Goal: Task Accomplishment & Management: Manage account settings

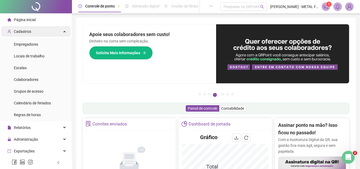
click at [41, 31] on div "Cadastros" at bounding box center [36, 31] width 70 height 11
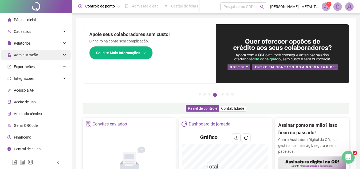
click at [42, 54] on div "Administração" at bounding box center [36, 55] width 70 height 11
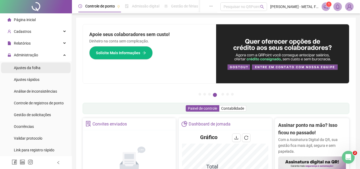
click at [38, 67] on span "Ajustes da folha" at bounding box center [27, 68] width 27 height 4
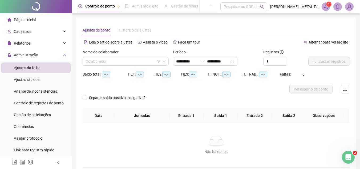
type input "**********"
click at [102, 61] on input "search" at bounding box center [123, 61] width 75 height 8
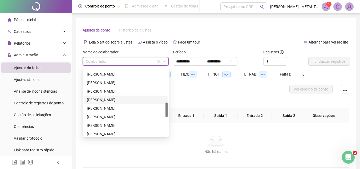
scroll to position [213, 0]
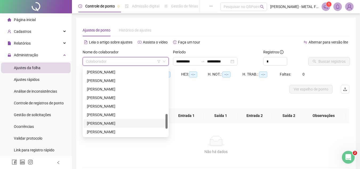
click at [109, 124] on div "[PERSON_NAME]" at bounding box center [126, 123] width 78 height 6
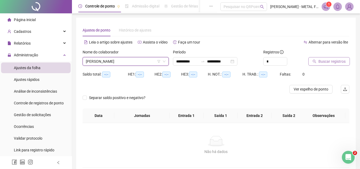
click at [330, 60] on span "Buscar registros" at bounding box center [331, 61] width 27 height 6
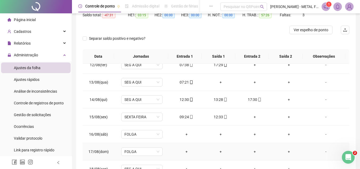
scroll to position [97, 0]
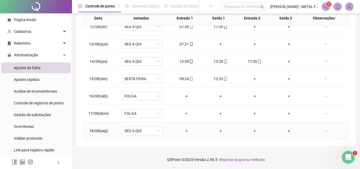
click at [183, 133] on div "+" at bounding box center [187, 131] width 26 height 6
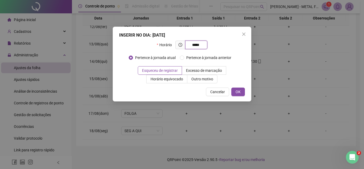
type input "*****"
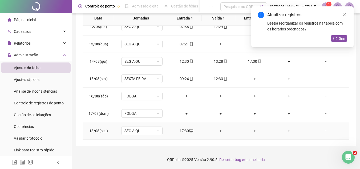
click at [280, 131] on div "+" at bounding box center [289, 131] width 26 height 6
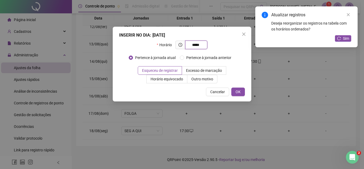
type input "*****"
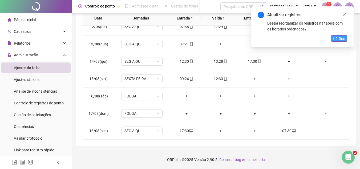
click at [338, 39] on button "Sim" at bounding box center [339, 38] width 16 height 6
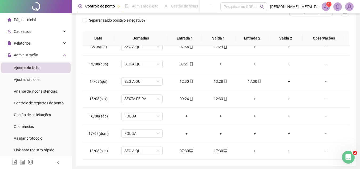
scroll to position [17, 0]
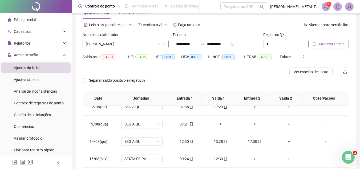
click at [96, 44] on span "[PERSON_NAME]" at bounding box center [126, 44] width 80 height 8
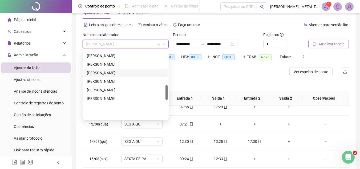
scroll to position [160, 0]
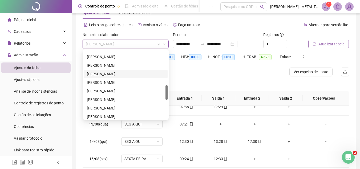
click at [120, 73] on div "[PERSON_NAME]" at bounding box center [126, 74] width 78 height 6
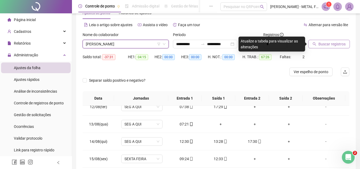
click at [336, 45] on span "Buscar registros" at bounding box center [331, 44] width 27 height 6
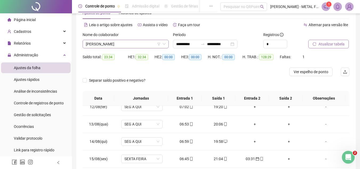
click at [134, 40] on span "[PERSON_NAME]" at bounding box center [126, 44] width 80 height 8
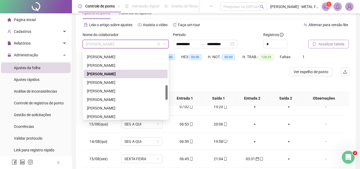
click at [282, 70] on div at bounding box center [183, 71] width 200 height 9
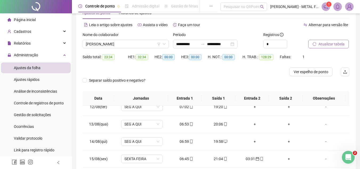
scroll to position [97, 0]
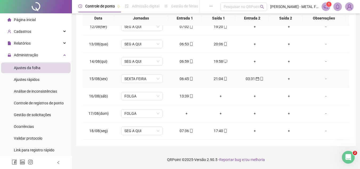
click at [255, 79] on span "calendar" at bounding box center [257, 79] width 4 height 4
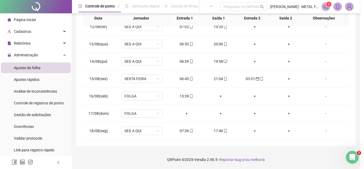
type input "**********"
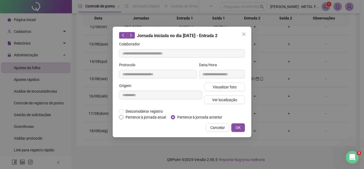
click at [149, 117] on span "Pertence à jornada atual" at bounding box center [145, 117] width 45 height 6
click at [242, 128] on button "OK" at bounding box center [238, 127] width 14 height 9
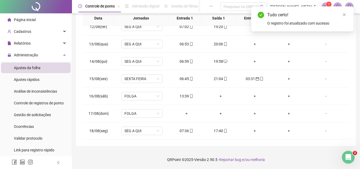
scroll to position [0, 0]
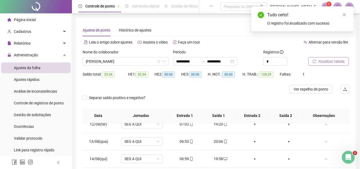
click at [337, 63] on span "Atualizar tabela" at bounding box center [331, 61] width 26 height 6
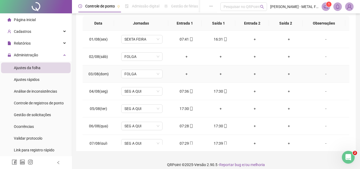
scroll to position [97, 0]
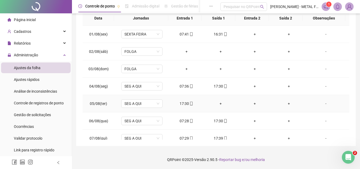
click at [216, 103] on div "+" at bounding box center [221, 103] width 26 height 6
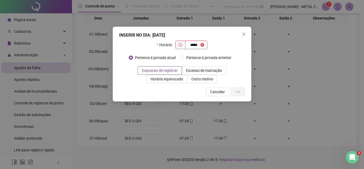
type input "*****"
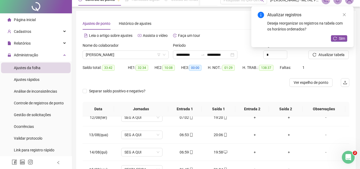
scroll to position [0, 0]
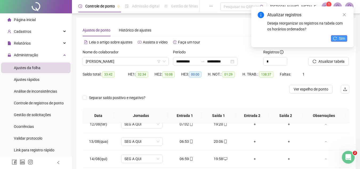
click at [338, 41] on button "Sim" at bounding box center [339, 38] width 16 height 6
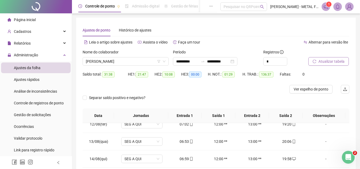
click at [332, 62] on span "Atualizar tabela" at bounding box center [331, 61] width 26 height 6
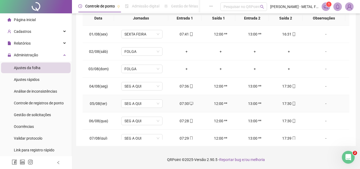
scroll to position [17, 0]
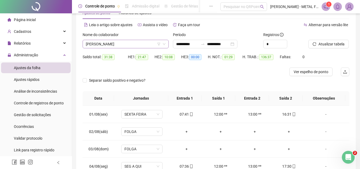
click at [138, 42] on span "[PERSON_NAME]" at bounding box center [126, 44] width 80 height 8
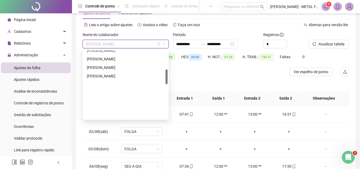
scroll to position [61, 0]
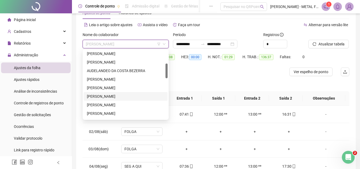
click at [108, 95] on div "[PERSON_NAME]" at bounding box center [126, 96] width 78 height 6
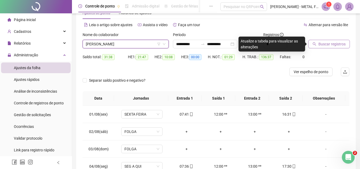
click at [340, 43] on span "Buscar registros" at bounding box center [331, 44] width 27 height 6
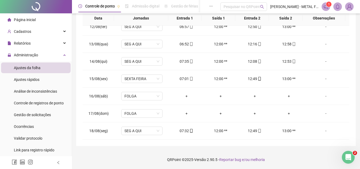
scroll to position [0, 0]
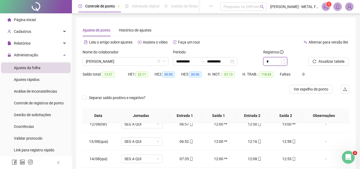
click at [282, 60] on span "Increase Value" at bounding box center [284, 59] width 6 height 5
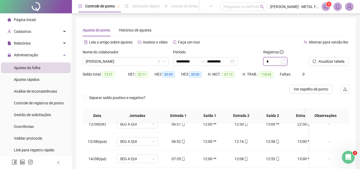
type input "*"
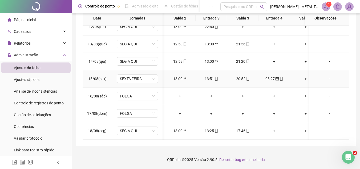
click at [330, 76] on div "-" at bounding box center [328, 79] width 31 height 6
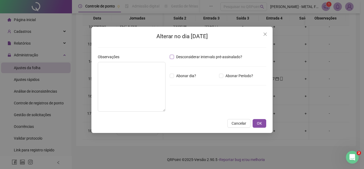
click at [202, 56] on span "Desconsiderar intervalo pré-assinalado?" at bounding box center [209, 57] width 70 height 6
click at [256, 121] on button "OK" at bounding box center [259, 123] width 14 height 9
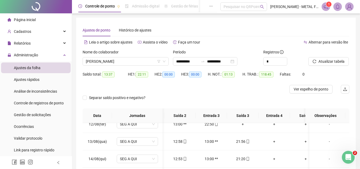
click at [309, 66] on div "Atualizar tabela" at bounding box center [328, 59] width 45 height 21
click at [316, 62] on icon "reload" at bounding box center [314, 61] width 4 height 4
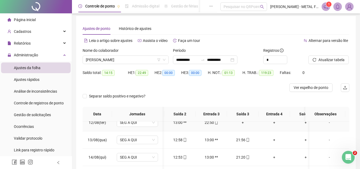
scroll to position [97, 0]
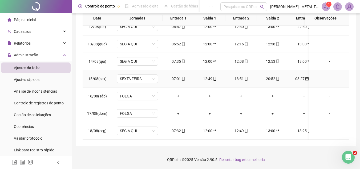
click at [301, 76] on div "03:27" at bounding box center [303, 79] width 23 height 6
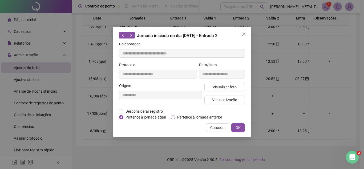
click at [205, 114] on span "Pertence à jornada anterior" at bounding box center [199, 117] width 49 height 6
type input "**********"
click at [149, 117] on span "Pertence à jornada atual" at bounding box center [145, 117] width 45 height 6
click at [238, 126] on span "OK" at bounding box center [237, 127] width 5 height 6
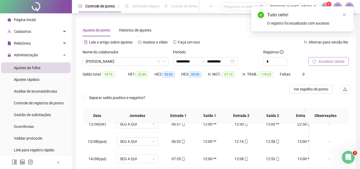
click at [327, 63] on span "Atualizar tabela" at bounding box center [331, 61] width 26 height 6
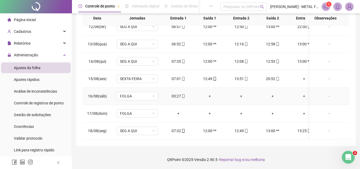
click at [216, 93] on div "+" at bounding box center [209, 96] width 23 height 6
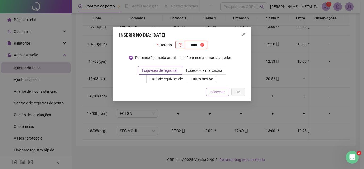
type input "*****"
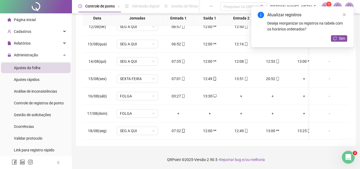
click at [341, 43] on div "Atualizar registros Deseja reorganizar os registros na tabela com os horários o…" at bounding box center [302, 26] width 102 height 41
click at [341, 38] on span "Sim" at bounding box center [342, 38] width 6 height 6
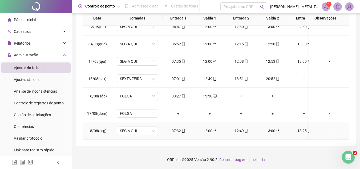
click at [329, 128] on div "-" at bounding box center [328, 131] width 31 height 6
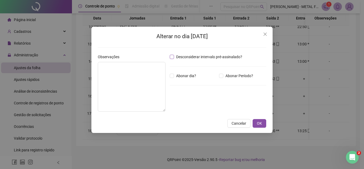
click at [211, 56] on span "Desconsiderar intervalo pré-assinalado?" at bounding box center [209, 57] width 70 height 6
click at [263, 126] on button "OK" at bounding box center [259, 123] width 14 height 9
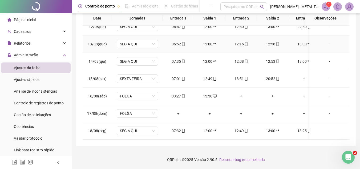
click at [327, 41] on div "-" at bounding box center [328, 44] width 31 height 6
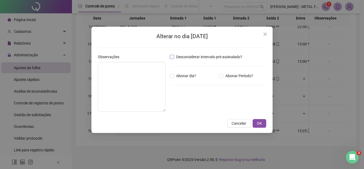
click at [233, 60] on div "Desconsiderar intervalo pré-assinalado? Abonar dia? Abonar Período? Horas a abo…" at bounding box center [218, 85] width 101 height 62
click at [233, 59] on span "Desconsiderar intervalo pré-assinalado?" at bounding box center [209, 57] width 70 height 6
click at [258, 122] on span "OK" at bounding box center [259, 123] width 5 height 6
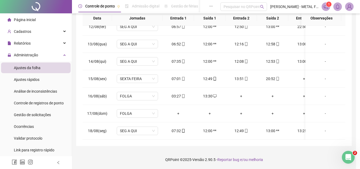
click at [325, 58] on div "-" at bounding box center [324, 61] width 31 height 6
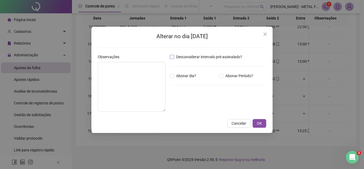
click at [203, 57] on span "Desconsiderar intervalo pré-assinalado?" at bounding box center [209, 57] width 70 height 6
click at [262, 117] on div "Alterar no dia [DATE] Observações Desconsiderar intervalo pré-assinalado? Abona…" at bounding box center [181, 80] width 181 height 106
click at [262, 118] on div "Alterar no dia [DATE] Observações Desconsiderar intervalo pré-assinalado? Abona…" at bounding box center [181, 80] width 181 height 106
click at [261, 122] on span "OK" at bounding box center [259, 123] width 5 height 6
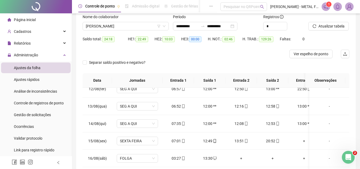
scroll to position [10, 0]
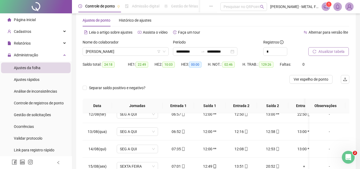
click at [323, 50] on span "Atualizar tabela" at bounding box center [331, 51] width 26 height 6
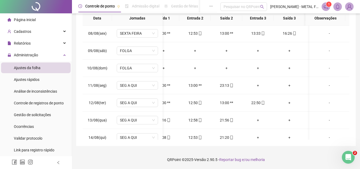
scroll to position [0, 47]
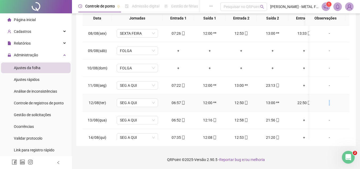
click at [325, 103] on div "-" at bounding box center [328, 103] width 31 height 6
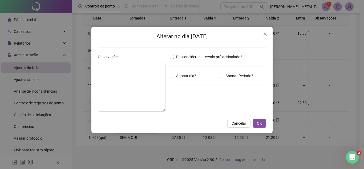
click at [220, 58] on span "Desconsiderar intervalo pré-assinalado?" at bounding box center [209, 57] width 70 height 6
click at [253, 123] on button "OK" at bounding box center [259, 123] width 14 height 9
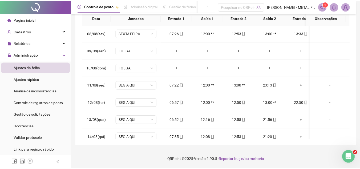
scroll to position [94, 0]
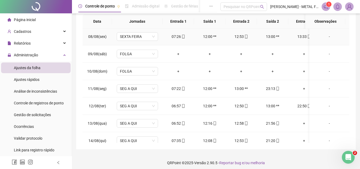
click at [328, 38] on div "-" at bounding box center [328, 37] width 31 height 6
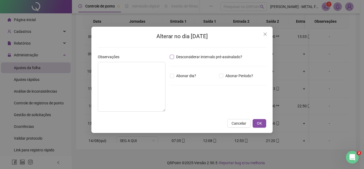
click at [218, 58] on span "Desconsiderar intervalo pré-assinalado?" at bounding box center [209, 57] width 70 height 6
click at [258, 120] on span "OK" at bounding box center [259, 123] width 5 height 6
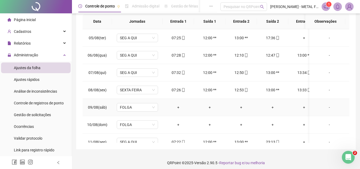
scroll to position [42, 0]
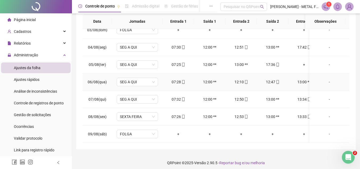
click at [325, 81] on div "-" at bounding box center [328, 82] width 31 height 6
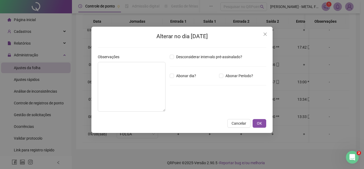
click at [183, 51] on div "Alterar no dia [DATE] Observações Desconsiderar intervalo pré-assinalado? Abona…" at bounding box center [182, 74] width 168 height 84
click at [185, 57] on span "Desconsiderar intervalo pré-assinalado?" at bounding box center [209, 57] width 70 height 6
click at [264, 121] on button "OK" at bounding box center [259, 123] width 14 height 9
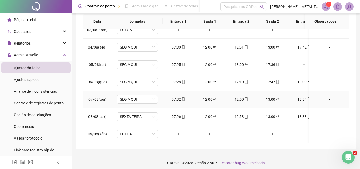
click at [323, 103] on td "-" at bounding box center [329, 99] width 40 height 17
click at [324, 100] on div "-" at bounding box center [328, 99] width 31 height 6
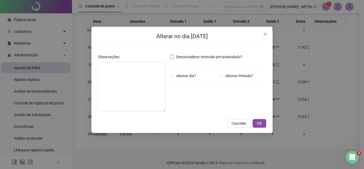
click at [193, 57] on span "Desconsiderar intervalo pré-assinalado?" at bounding box center [209, 57] width 70 height 6
click at [261, 126] on button "OK" at bounding box center [259, 123] width 14 height 9
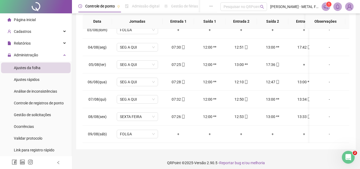
click at [324, 118] on div "-" at bounding box center [328, 116] width 31 height 6
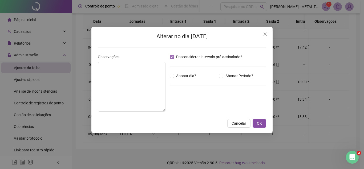
click at [217, 56] on span "Desconsiderar intervalo pré-assinalado?" at bounding box center [209, 57] width 70 height 6
click at [216, 56] on span "Desconsiderar intervalo pré-assinalado?" at bounding box center [209, 57] width 70 height 6
click at [256, 125] on button "OK" at bounding box center [259, 123] width 14 height 9
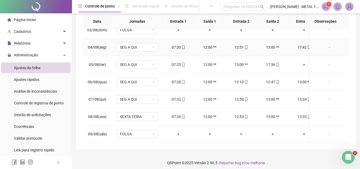
click at [317, 45] on div "-" at bounding box center [328, 47] width 31 height 6
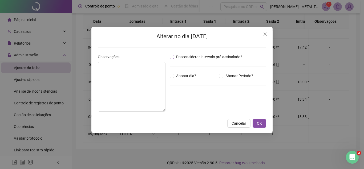
click at [196, 59] on span "Desconsiderar intervalo pré-assinalado?" at bounding box center [209, 57] width 70 height 6
click at [260, 127] on button "OK" at bounding box center [259, 123] width 14 height 9
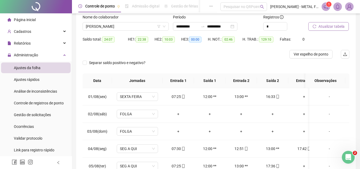
scroll to position [21, 0]
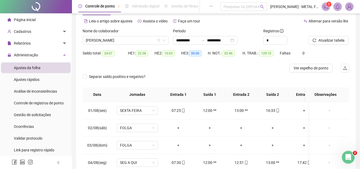
click at [316, 46] on div "Atualizar tabela" at bounding box center [328, 38] width 45 height 21
click at [318, 43] on button "Atualizar tabela" at bounding box center [328, 40] width 40 height 9
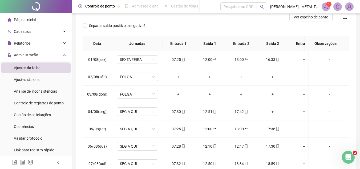
scroll to position [74, 0]
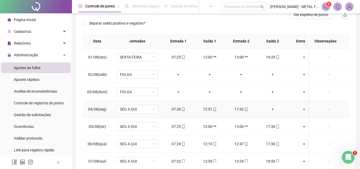
click at [269, 108] on div "+" at bounding box center [272, 109] width 23 height 6
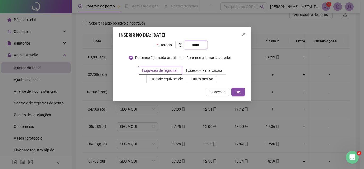
type input "*****"
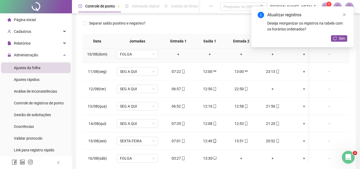
scroll to position [160, 0]
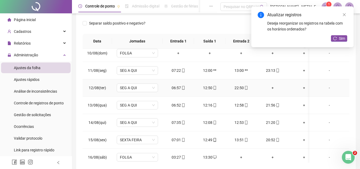
click at [271, 87] on div "+" at bounding box center [272, 88] width 23 height 6
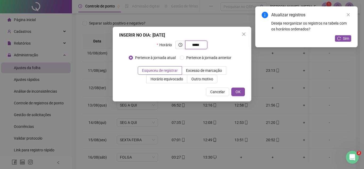
type input "*****"
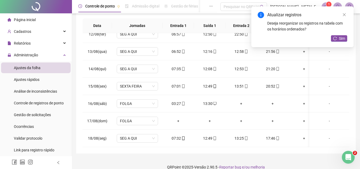
scroll to position [10, 0]
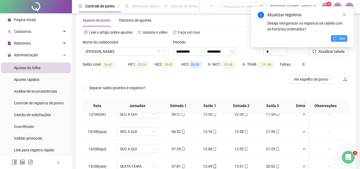
click at [344, 37] on span "Sim" at bounding box center [342, 38] width 6 height 6
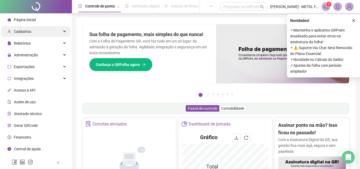
drag, startPoint x: 44, startPoint y: 29, endPoint x: 44, endPoint y: 32, distance: 3.7
click at [44, 29] on div "Cadastros" at bounding box center [36, 31] width 70 height 11
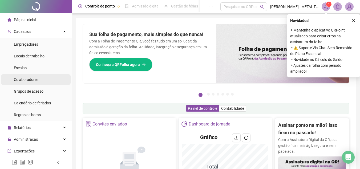
click at [30, 80] on span "Colaboradores" at bounding box center [26, 79] width 25 height 4
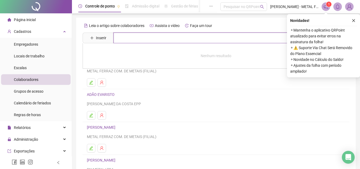
click at [131, 40] on input "text" at bounding box center [219, 37] width 213 height 11
type input "*****"
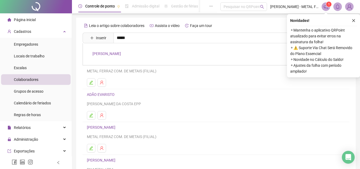
click at [121, 51] on link "[PERSON_NAME]" at bounding box center [106, 53] width 28 height 4
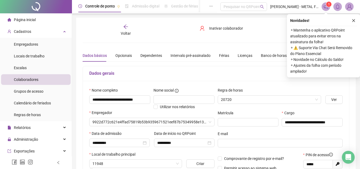
type input "***"
click at [189, 57] on div "Intervalo pré-assinalado" at bounding box center [190, 55] width 40 height 6
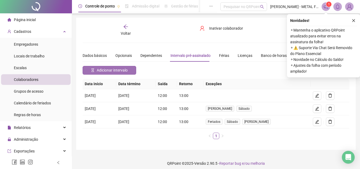
click at [113, 71] on span "Adicionar intervalo" at bounding box center [112, 70] width 31 height 6
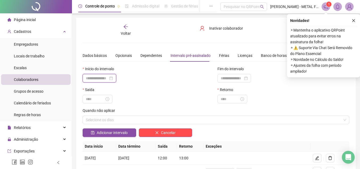
click at [106, 79] on input at bounding box center [97, 78] width 22 height 6
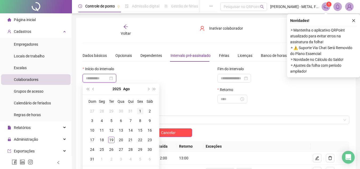
type input "**********"
click at [142, 110] on div "1" at bounding box center [140, 111] width 6 height 6
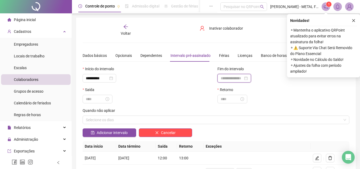
click at [224, 78] on input at bounding box center [232, 78] width 22 height 6
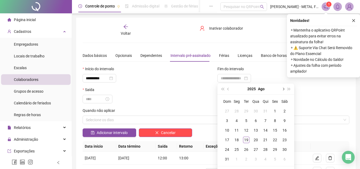
click at [281, 89] on button "next-year" at bounding box center [283, 88] width 6 height 11
type input "**********"
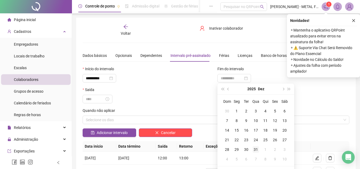
click at [258, 149] on div "31" at bounding box center [255, 149] width 6 height 6
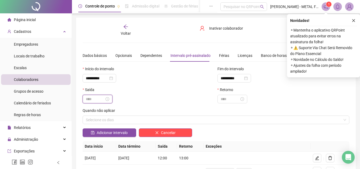
click at [93, 96] on input at bounding box center [95, 99] width 19 height 6
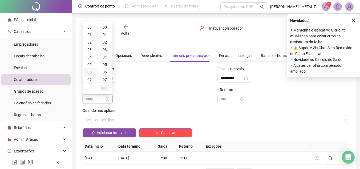
scroll to position [27, 0]
click at [91, 65] on div "12" at bounding box center [90, 63] width 13 height 7
type input "*****"
click at [102, 87] on button "OK" at bounding box center [104, 88] width 9 height 6
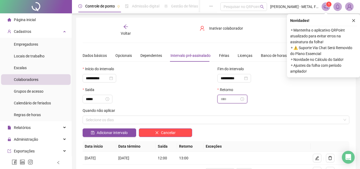
click at [239, 98] on input at bounding box center [230, 99] width 19 height 6
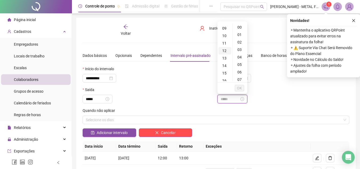
scroll to position [80, 0]
click at [223, 46] on div "13" at bounding box center [224, 43] width 13 height 7
type input "*****"
click at [240, 89] on span "OK" at bounding box center [239, 88] width 5 height 6
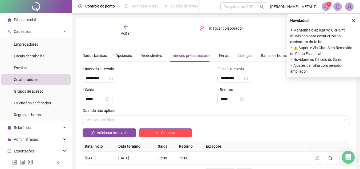
click at [144, 119] on div "Selecione os dias" at bounding box center [216, 119] width 267 height 9
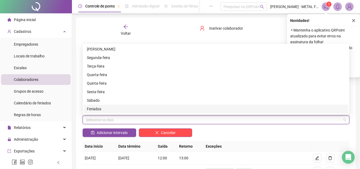
click at [96, 107] on div "Feriados" at bounding box center [216, 109] width 258 height 6
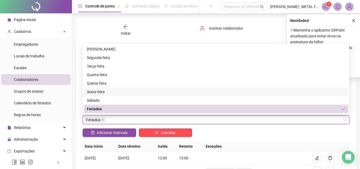
click at [98, 95] on div "Sexta-feira" at bounding box center [216, 91] width 264 height 9
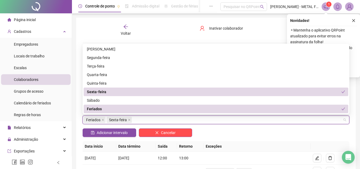
click at [104, 93] on div "Sexta-feira" at bounding box center [214, 92] width 254 height 6
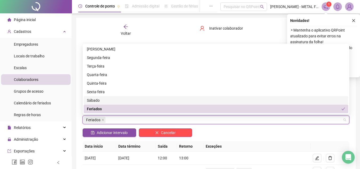
click at [100, 97] on div "Sábado" at bounding box center [216, 100] width 258 height 6
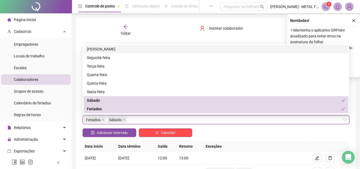
click at [100, 47] on div "Domingo" at bounding box center [216, 49] width 258 height 6
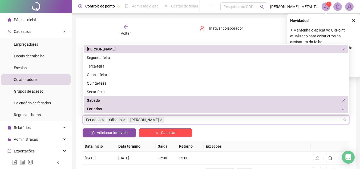
click at [244, 123] on div "Feriados Sábado Domingo" at bounding box center [216, 119] width 267 height 9
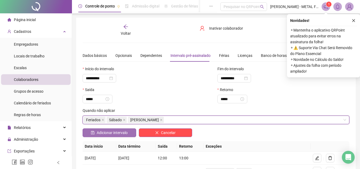
click at [103, 131] on span "Adicionar intervalo" at bounding box center [112, 132] width 31 height 6
